Goal: Find specific page/section: Find specific page/section

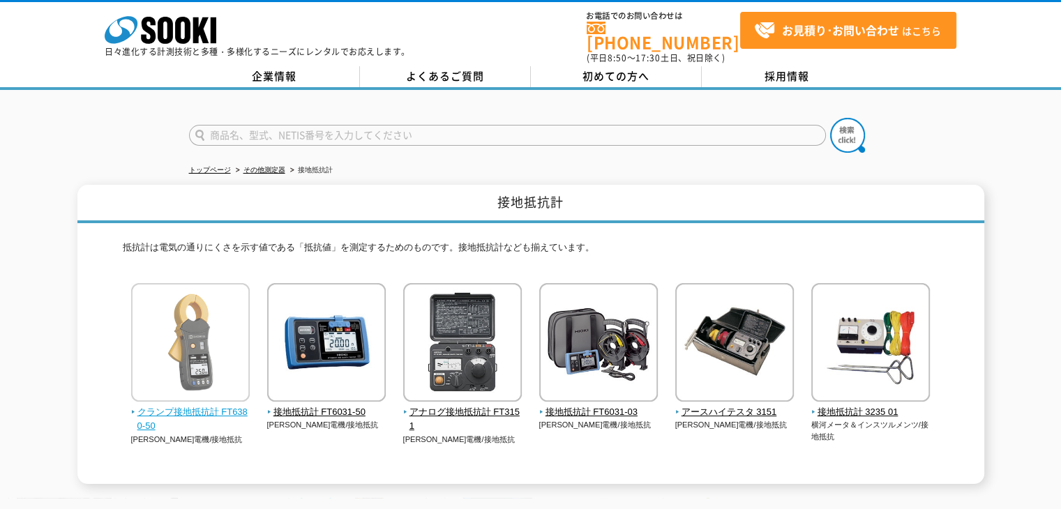
click at [214, 342] on img at bounding box center [190, 344] width 119 height 122
click at [192, 363] on img at bounding box center [190, 344] width 119 height 122
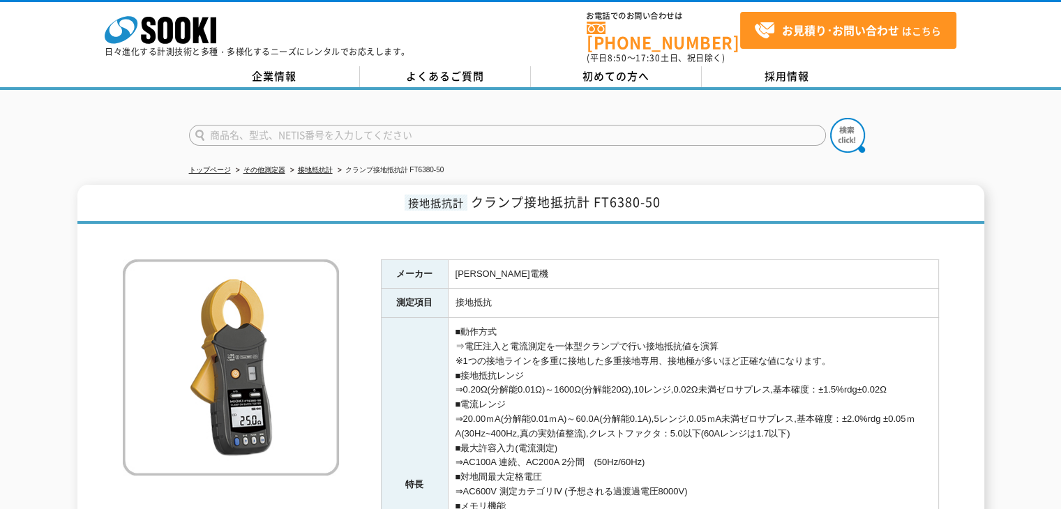
scroll to position [139, 0]
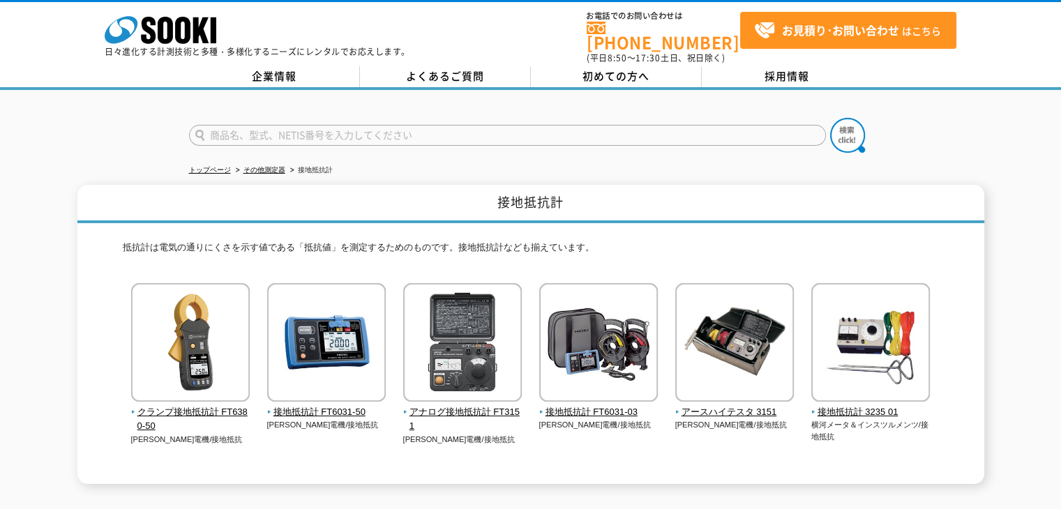
click at [211, 125] on input "text" at bounding box center [507, 135] width 637 height 21
type input "商品名、型式、NETIS番号を入力してください"
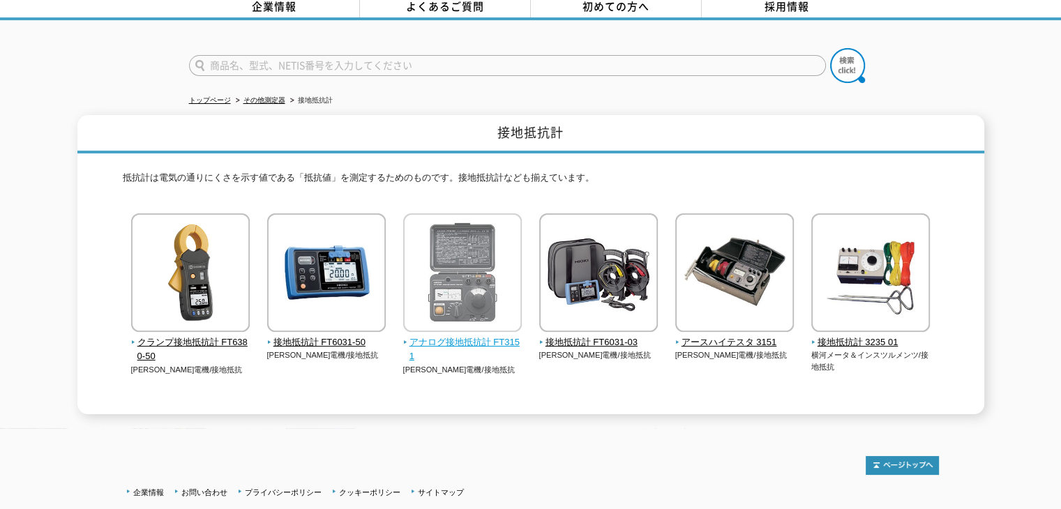
scroll to position [139, 0]
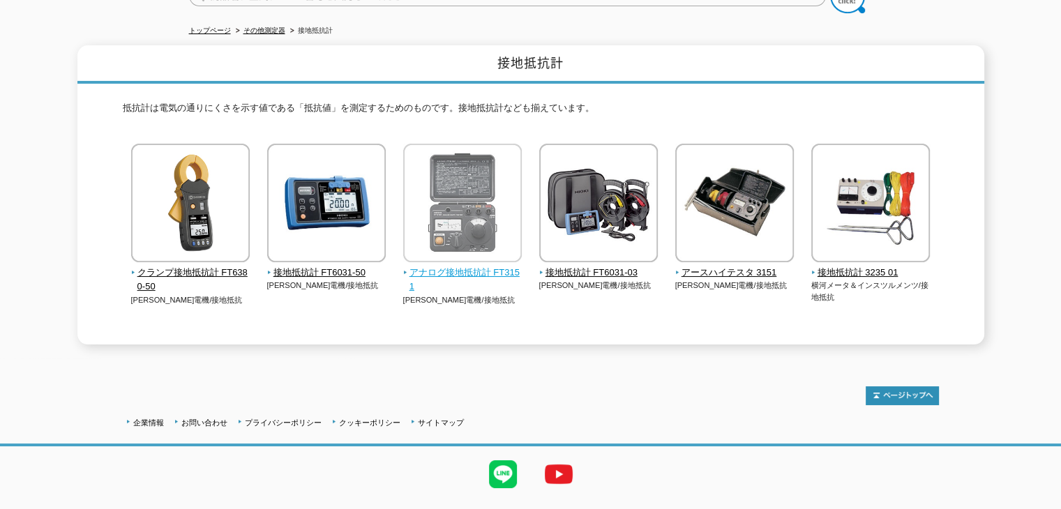
click at [493, 234] on img at bounding box center [462, 205] width 119 height 122
